Goal: Find specific page/section: Find specific page/section

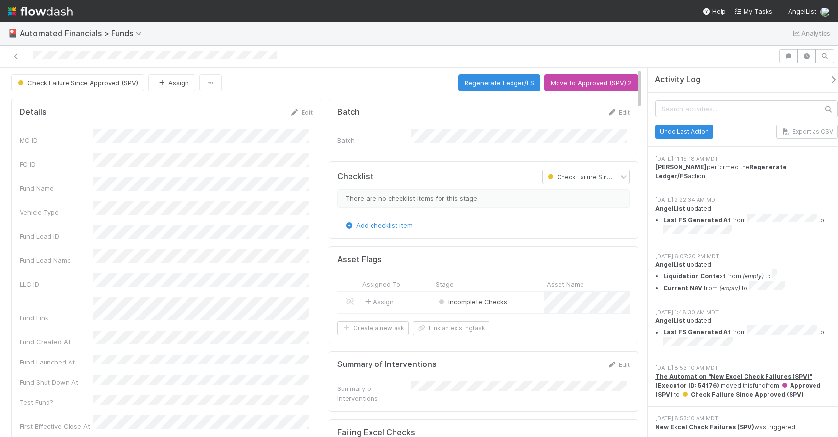
scroll to position [1, 0]
click at [17, 56] on icon at bounding box center [16, 56] width 10 height 6
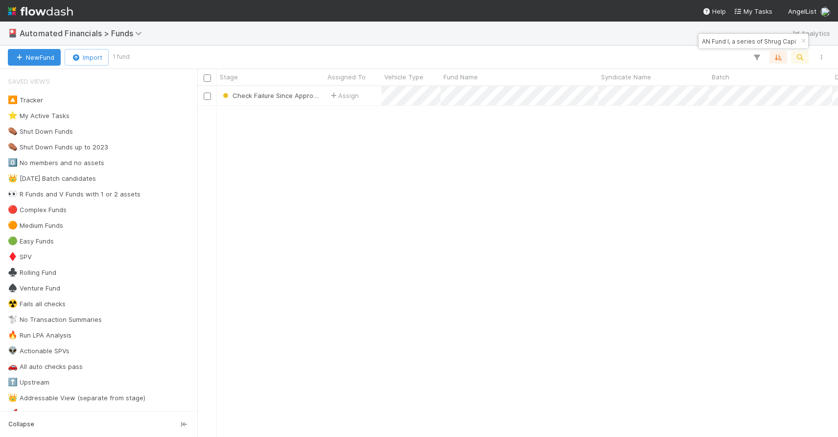
scroll to position [343, 634]
click at [802, 40] on icon "button" at bounding box center [804, 41] width 10 height 6
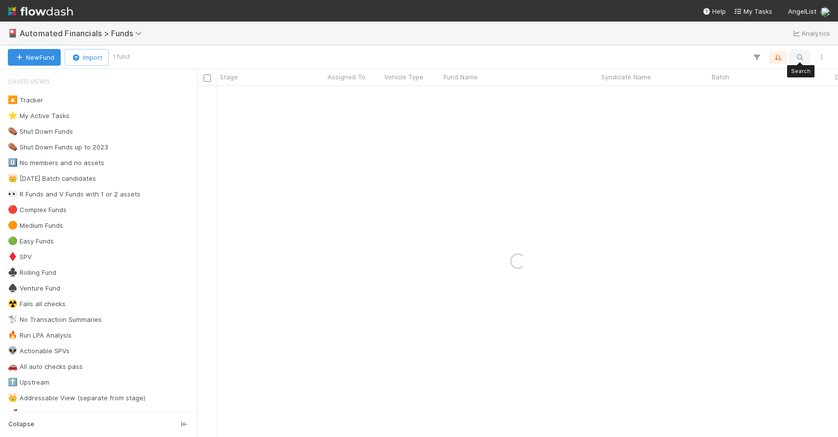
click at [801, 56] on icon "button" at bounding box center [800, 57] width 10 height 9
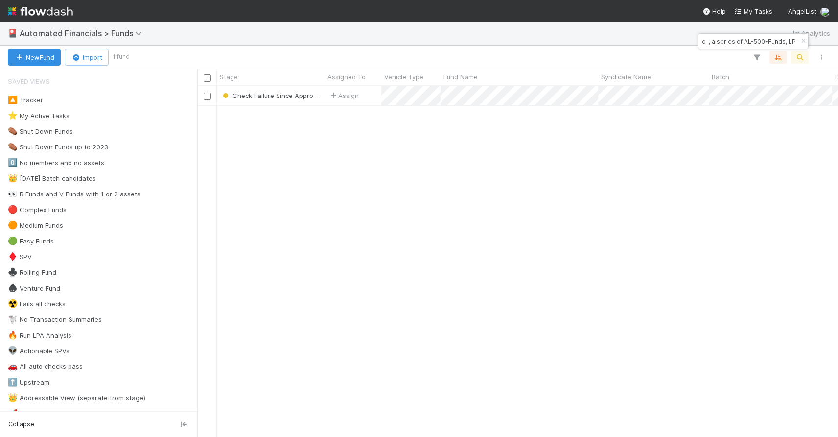
type input "SA-0802 Fund I, a series of AL-500-Funds, LP"
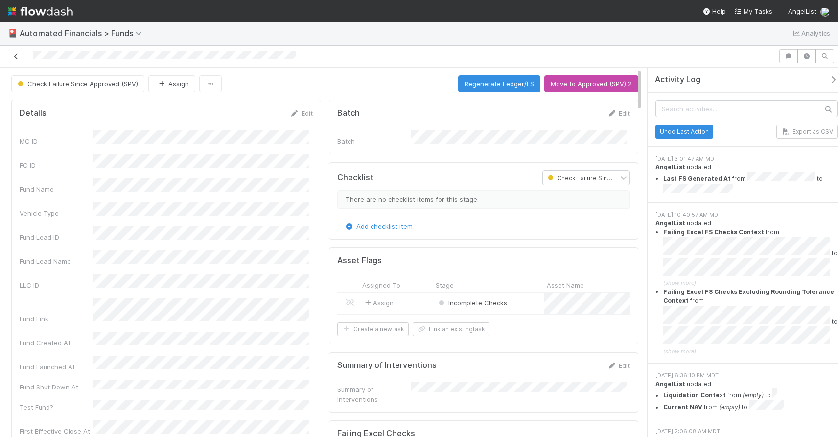
click at [16, 53] on icon at bounding box center [16, 56] width 10 height 6
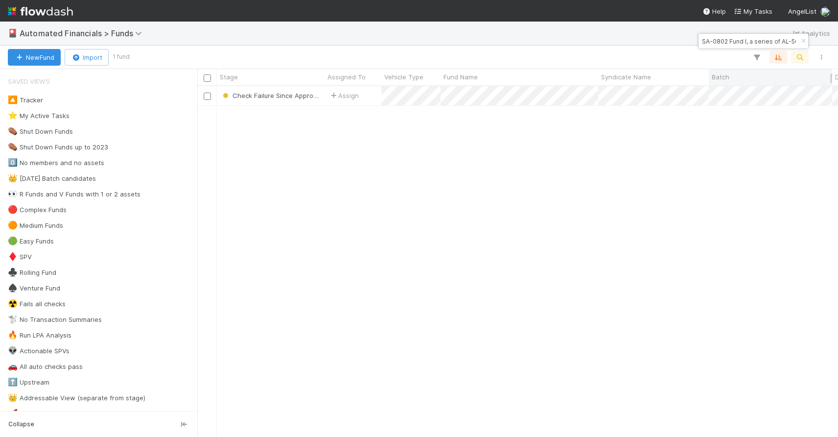
scroll to position [343, 634]
click at [802, 38] on icon "button" at bounding box center [804, 41] width 10 height 6
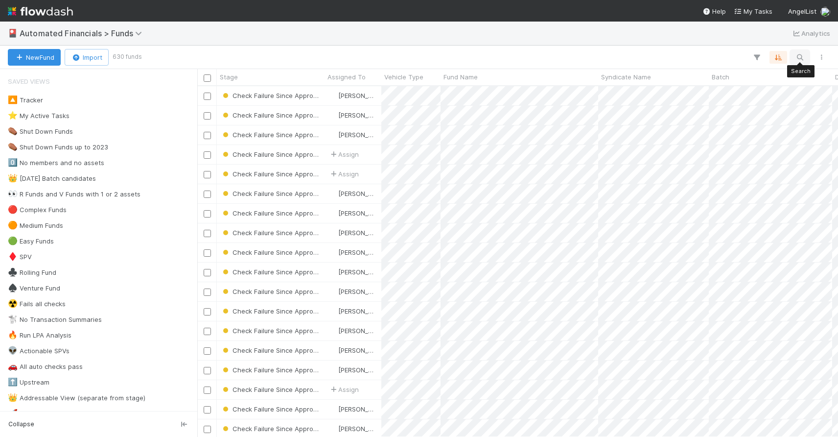
click at [798, 60] on icon "button" at bounding box center [800, 57] width 10 height 9
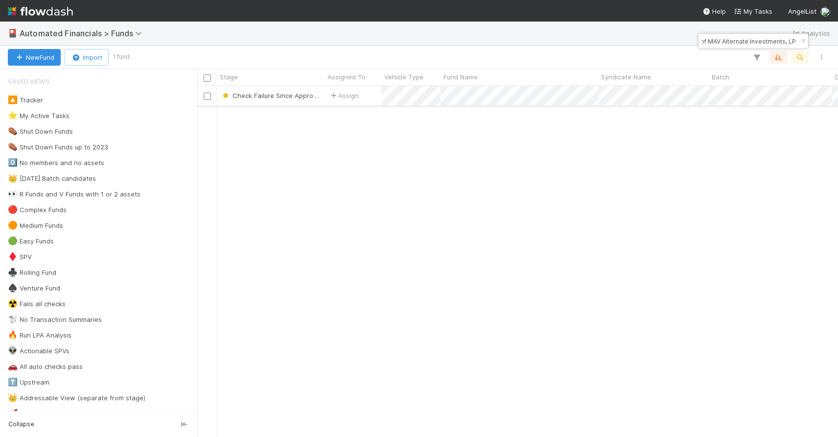
type input "Anthropic Alternate Fund II, a series of MAV Alternate Investments, LP"
